Goal: Task Accomplishment & Management: Use online tool/utility

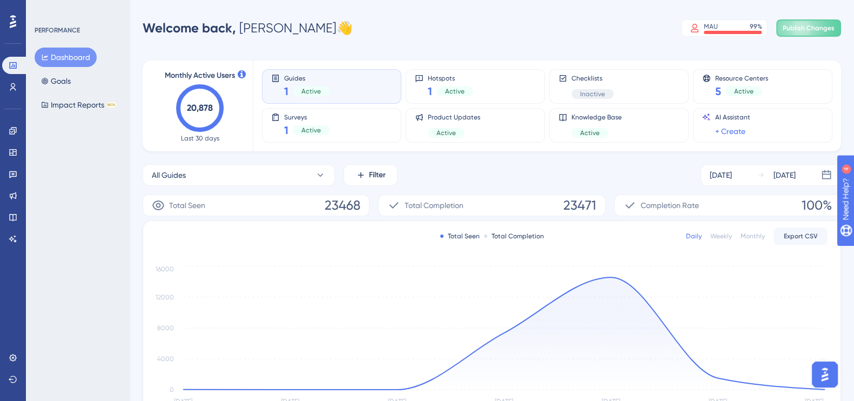
click at [226, 399] on icon "[DATE] Aug [DATE] Aug [DATE] Aug [DATE] 0 4000 8000 12000 16000" at bounding box center [491, 335] width 671 height 145
click at [11, 173] on icon at bounding box center [13, 174] width 8 height 7
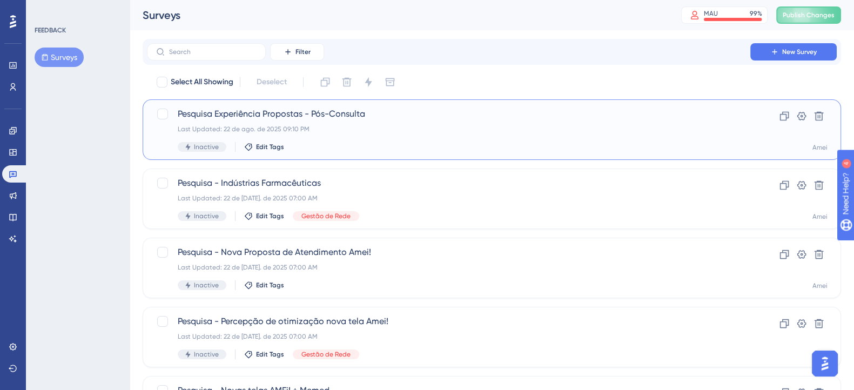
click at [377, 115] on span "Pesquisa Experiência Propostas - Pós-Consulta" at bounding box center [448, 113] width 541 height 13
